Goal: Find specific page/section: Find specific page/section

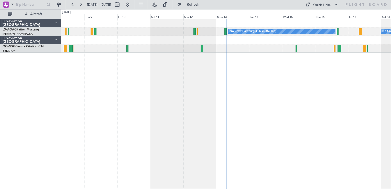
click at [213, 48] on div "No Crew No Crew Hamburg (Fuhlsbuttel Intl)" at bounding box center [226, 104] width 330 height 170
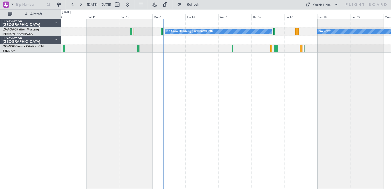
click at [257, 109] on div "No Crew Hamburg (Fuhlsbuttel Intl) No Crew" at bounding box center [226, 104] width 330 height 170
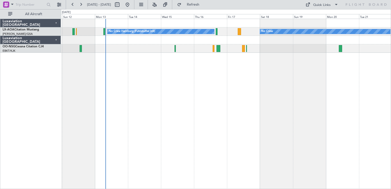
click at [197, 111] on div "No Crew Hamburg (Fuhlsbuttel Intl) No Crew" at bounding box center [226, 104] width 330 height 170
click at [293, 95] on div "No Crew Hamburg (Fuhlsbuttel Intl) No Crew" at bounding box center [226, 104] width 330 height 170
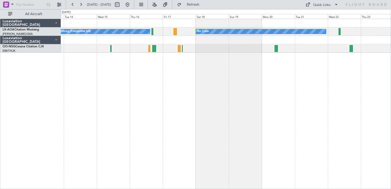
click at [235, 101] on div "No Crew Hamburg (Fuhlsbuttel Intl) No Crew" at bounding box center [226, 104] width 330 height 170
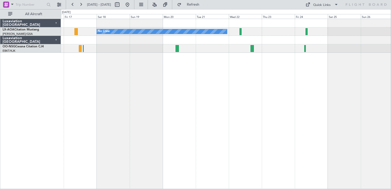
click at [198, 74] on div "No Crew Planned Maint [GEOGRAPHIC_DATA] No Crew Hamburg (Fuhlsbuttel Intl)" at bounding box center [226, 104] width 330 height 170
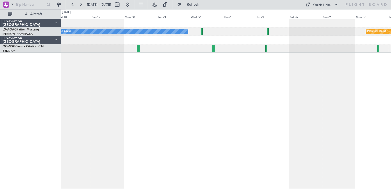
click at [282, 82] on div "No Crew Planned Maint [GEOGRAPHIC_DATA] No Crew Hamburg (Fuhlsbuttel Intl)" at bounding box center [226, 104] width 330 height 170
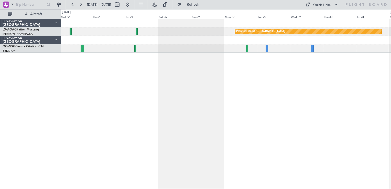
click at [157, 160] on div "Planned Maint [GEOGRAPHIC_DATA] No Crew" at bounding box center [226, 104] width 330 height 170
click at [234, 143] on div "Planned Maint [GEOGRAPHIC_DATA] No Crew" at bounding box center [226, 104] width 330 height 170
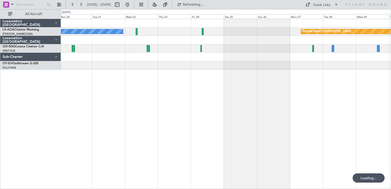
click at [248, 126] on div "Planned Maint [GEOGRAPHIC_DATA] No Crew" at bounding box center [226, 104] width 330 height 170
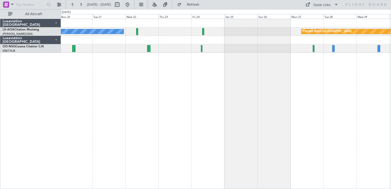
click at [162, 101] on div "No Crew Planned Maint [GEOGRAPHIC_DATA]" at bounding box center [226, 104] width 330 height 170
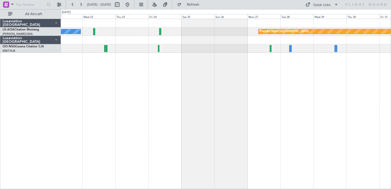
click at [323, 78] on div "No Crew Planned Maint [GEOGRAPHIC_DATA]" at bounding box center [226, 104] width 330 height 170
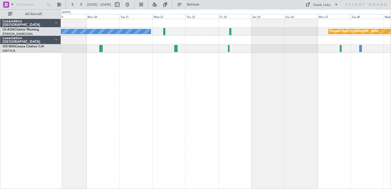
click at [270, 78] on div "No Crew Planned Maint [GEOGRAPHIC_DATA]" at bounding box center [226, 104] width 330 height 170
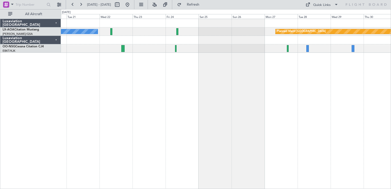
click at [149, 112] on div "No Crew Planned Maint [GEOGRAPHIC_DATA]" at bounding box center [226, 104] width 330 height 170
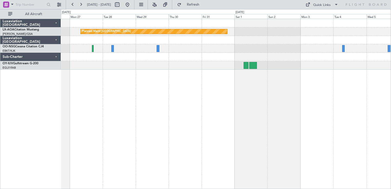
click at [210, 108] on div "Planned Maint [GEOGRAPHIC_DATA] No Crew [GEOGRAPHIC_DATA]" at bounding box center [226, 104] width 330 height 170
click at [60, 5] on button at bounding box center [59, 5] width 8 height 8
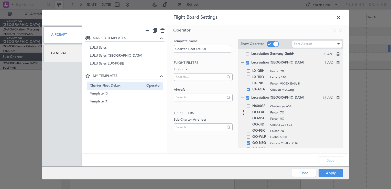
scroll to position [51, 0]
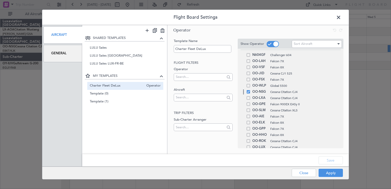
click at [247, 91] on span at bounding box center [248, 91] width 3 height 3
click at [250, 90] on input "checkbox" at bounding box center [250, 90] width 0 height 0
click at [329, 157] on button "Save" at bounding box center [331, 160] width 24 height 8
click at [334, 172] on button "Apply" at bounding box center [331, 173] width 24 height 8
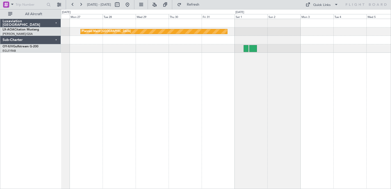
click at [134, 5] on fb-range-datepicker "[DATE] - [DATE]" at bounding box center [100, 4] width 69 height 9
click at [132, 5] on button at bounding box center [127, 5] width 8 height 8
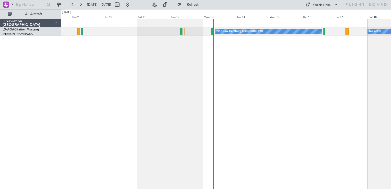
click at [171, 76] on div "No Crew No Crew Hamburg (Fuhlsbuttel Intl)" at bounding box center [226, 104] width 330 height 170
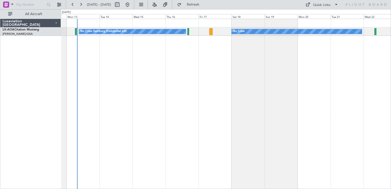
click at [199, 99] on div "No Crew No Crew Hamburg (Fuhlsbuttel Intl)" at bounding box center [226, 104] width 330 height 170
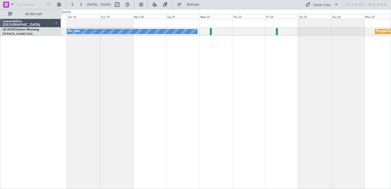
click at [241, 76] on div "No Crew Planned Maint [GEOGRAPHIC_DATA] No Crew Hamburg (Fuhlsbuttel Intl)" at bounding box center [226, 104] width 330 height 170
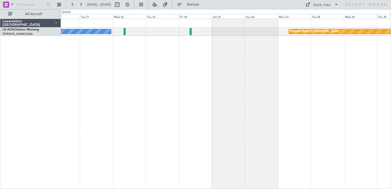
click at [229, 87] on div "No Crew Planned Maint [GEOGRAPHIC_DATA]" at bounding box center [226, 104] width 330 height 170
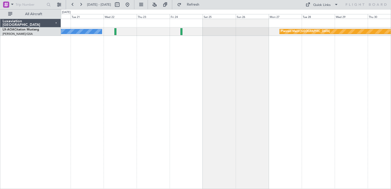
click at [139, 189] on html "[DATE] - [DATE] Refresh Quick Links All Aircraft Planned Maint [GEOGRAPHIC_DATA…" at bounding box center [195, 94] width 391 height 189
click at [132, 4] on button at bounding box center [127, 5] width 8 height 8
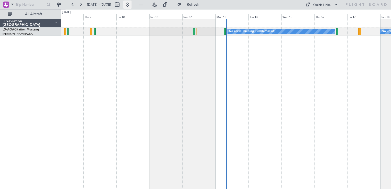
click at [132, 4] on button at bounding box center [127, 5] width 8 height 8
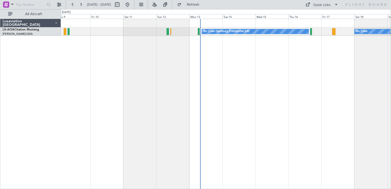
click at [241, 72] on div "No Crew No Crew Hamburg (Fuhlsbuttel Intl)" at bounding box center [226, 104] width 330 height 170
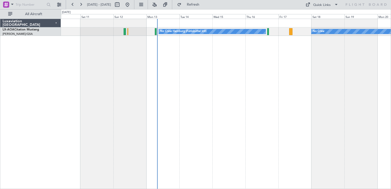
click at [211, 65] on div "No Crew No Crew Hamburg (Fuhlsbuttel Intl)" at bounding box center [226, 104] width 330 height 170
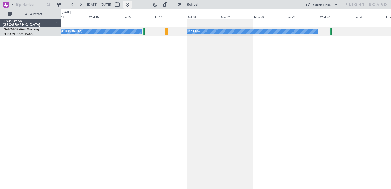
click at [132, 5] on button at bounding box center [127, 5] width 8 height 8
